Goal: Transaction & Acquisition: Purchase product/service

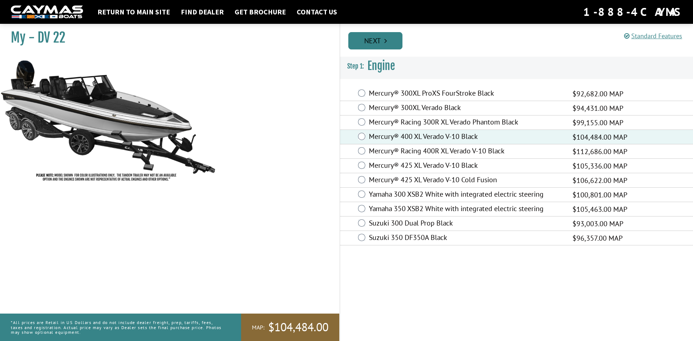
click at [377, 39] on link "Next" at bounding box center [375, 40] width 54 height 17
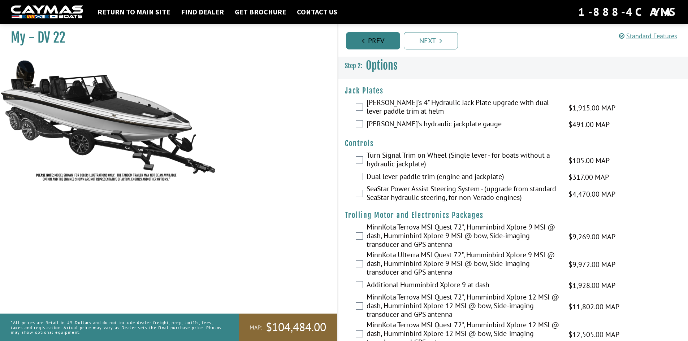
click at [367, 43] on link "Prev" at bounding box center [373, 40] width 54 height 17
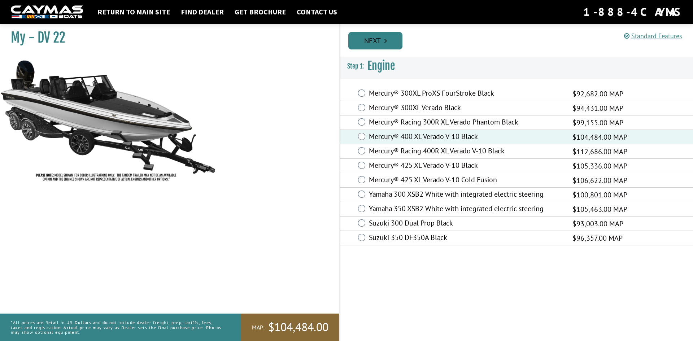
click at [377, 44] on link "Next" at bounding box center [375, 40] width 54 height 17
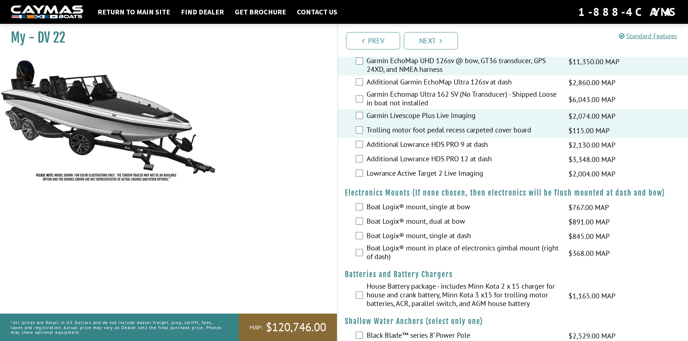
scroll to position [397, 0]
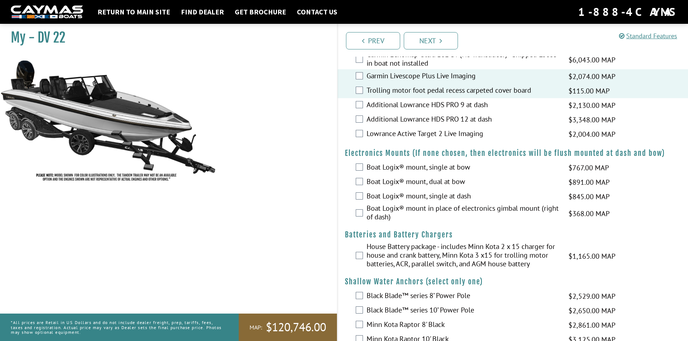
click at [355, 181] on div "Boat Logix® mount, dual at bow $891.00 MAP $1,052.00 MSRP" at bounding box center [513, 182] width 351 height 14
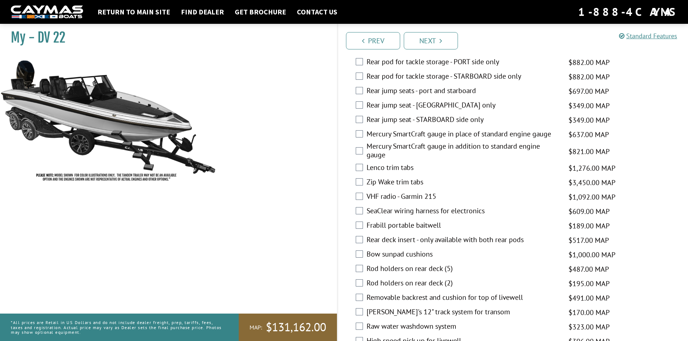
scroll to position [1231, 0]
click at [463, 241] on label "Rear deck insert - only available with both rear pods" at bounding box center [463, 241] width 193 height 10
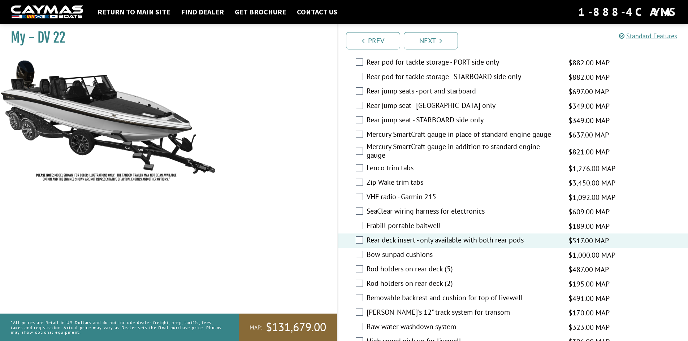
click at [463, 241] on label "Rear deck insert - only available with both rear pods" at bounding box center [463, 241] width 193 height 10
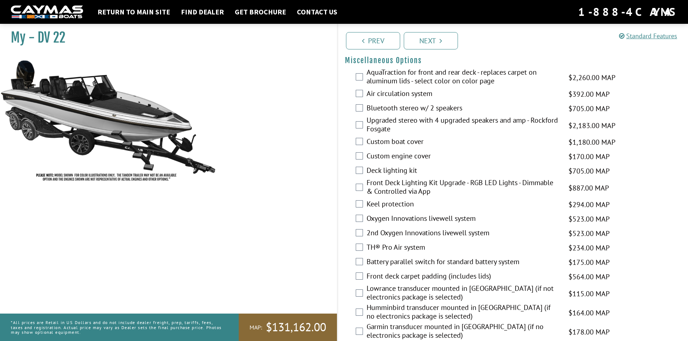
scroll to position [581, 0]
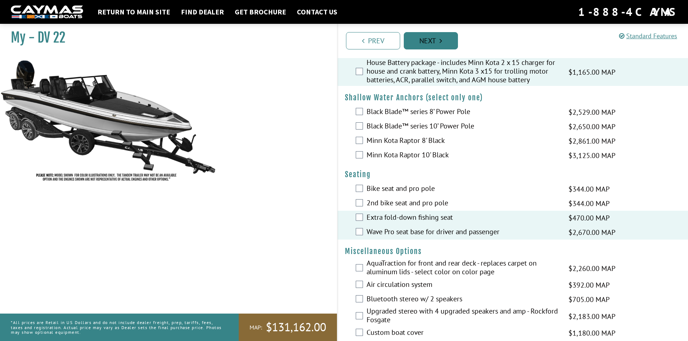
click at [437, 40] on link "Next" at bounding box center [431, 40] width 54 height 17
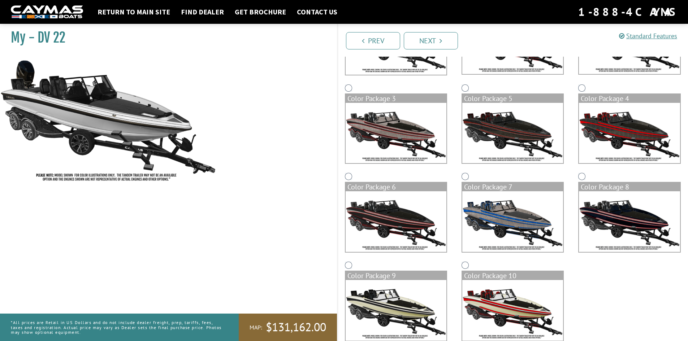
scroll to position [140, 0]
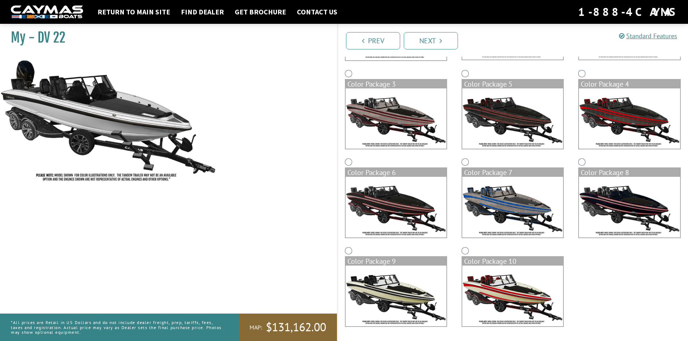
click at [385, 299] on img at bounding box center [396, 296] width 101 height 61
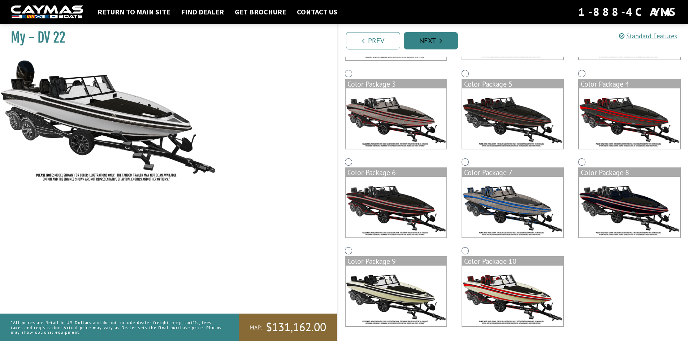
click at [420, 40] on link "Next" at bounding box center [431, 40] width 54 height 17
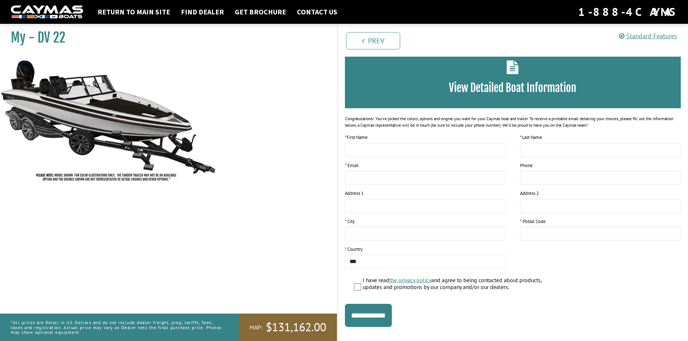
scroll to position [0, 0]
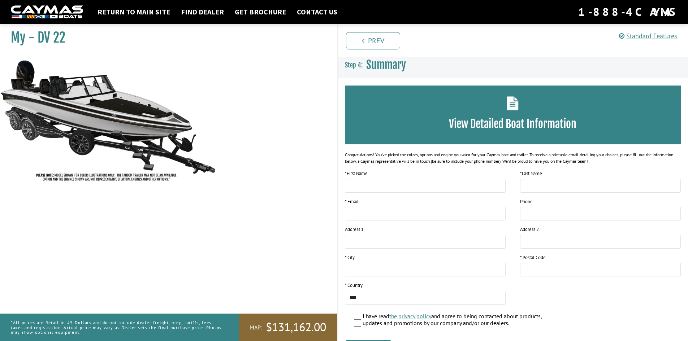
click at [86, 120] on img at bounding box center [108, 120] width 217 height 131
